Goal: Navigation & Orientation: Find specific page/section

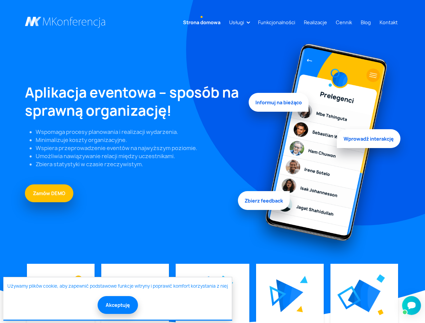
click at [238, 22] on link "Usługi" at bounding box center [236, 22] width 20 height 12
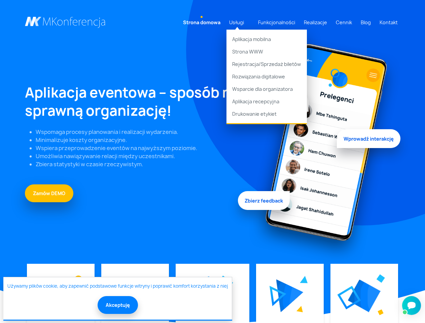
click at [289, 295] on img at bounding box center [289, 295] width 27 height 33
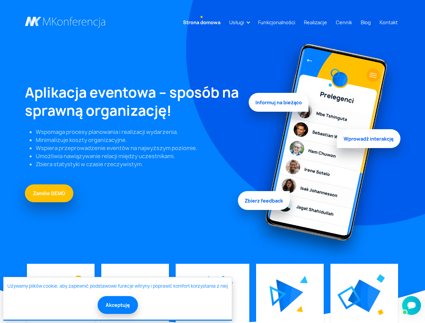
click at [363, 295] on img at bounding box center [364, 295] width 33 height 33
click at [117, 305] on button "Akceptuję" at bounding box center [117, 305] width 40 height 18
